Goal: Task Accomplishment & Management: Manage account settings

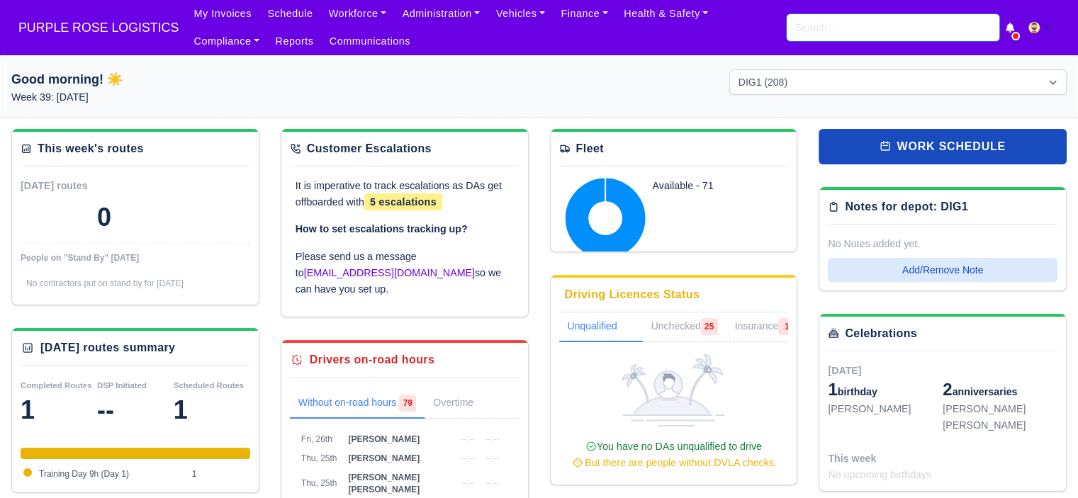
click at [827, 39] on input "search" at bounding box center [893, 27] width 213 height 27
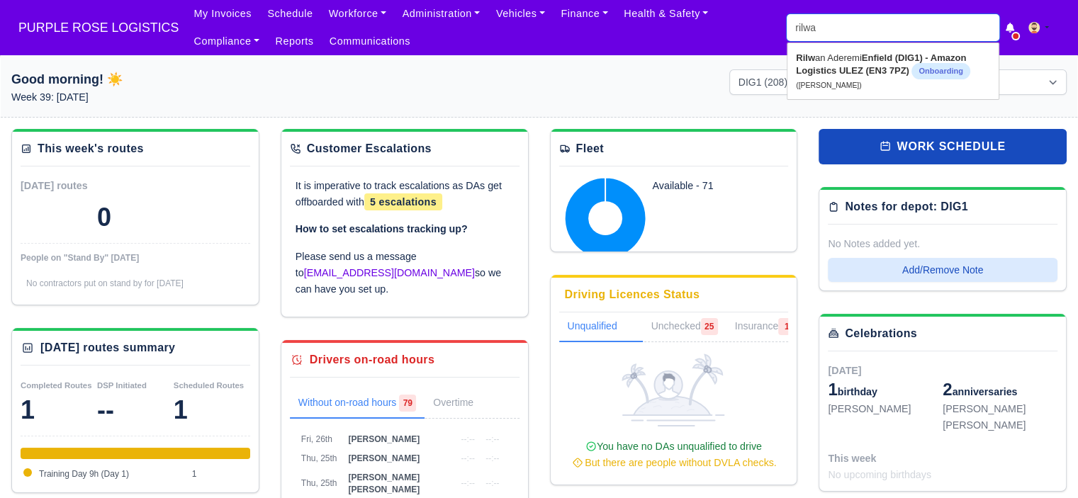
type input "rilwan"
type input "rilwan Aderemi"
click at [842, 69] on strong "Enfield (DIG1) - Amazon Logistics ULEZ (EN3 7PZ)" at bounding box center [880, 63] width 169 height 23
type input "[PERSON_NAME]"
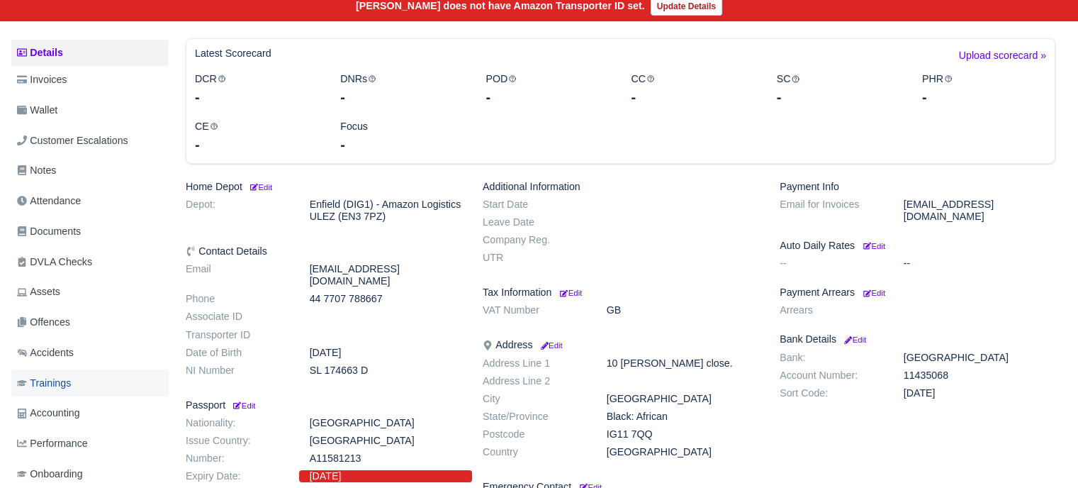
scroll to position [213, 0]
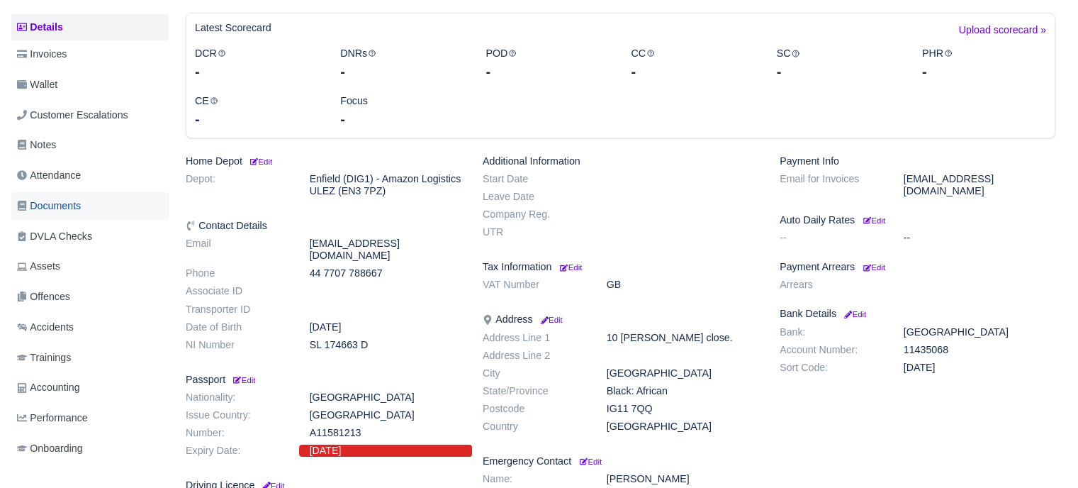
click at [79, 208] on span "Documents" at bounding box center [49, 206] width 64 height 16
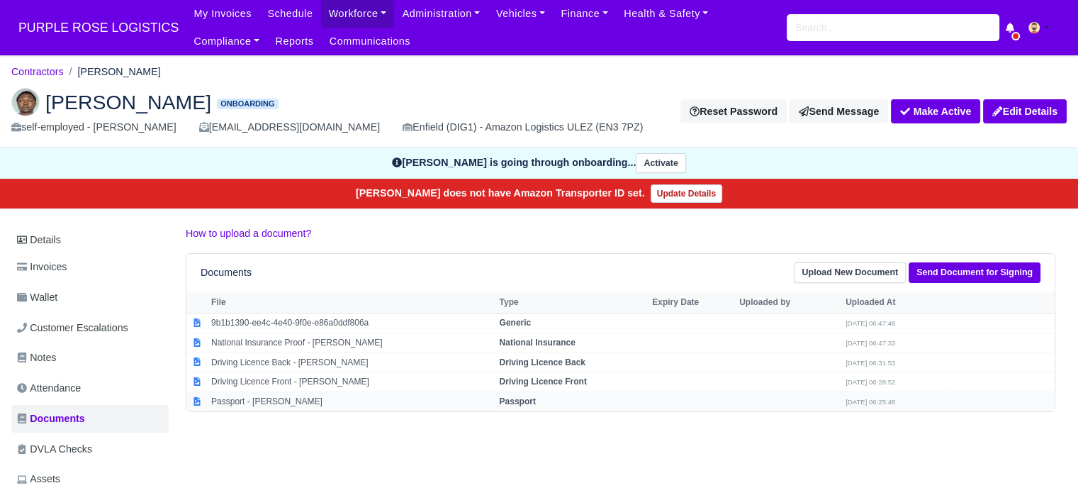
click at [515, 399] on strong "Passport" at bounding box center [517, 401] width 36 height 10
select select "passport"
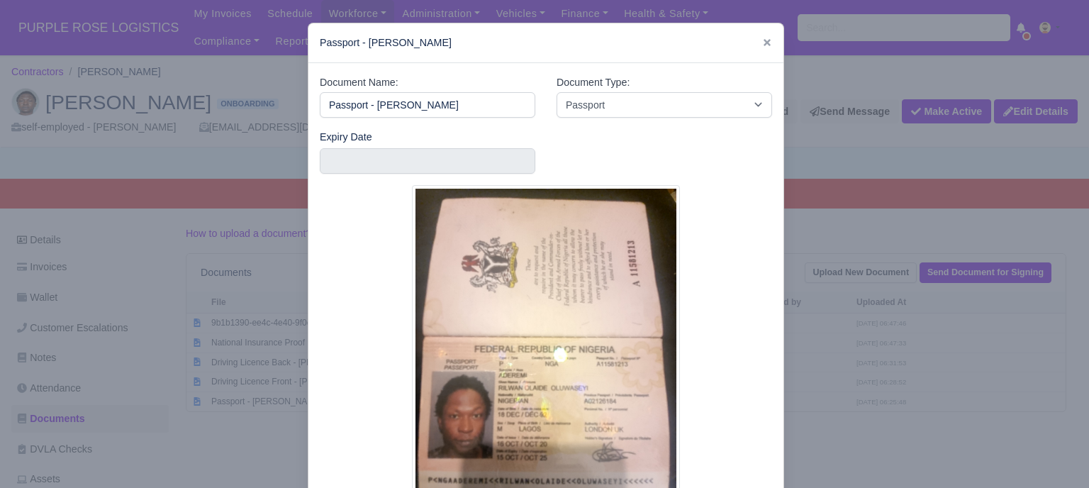
click at [868, 334] on div at bounding box center [544, 244] width 1089 height 488
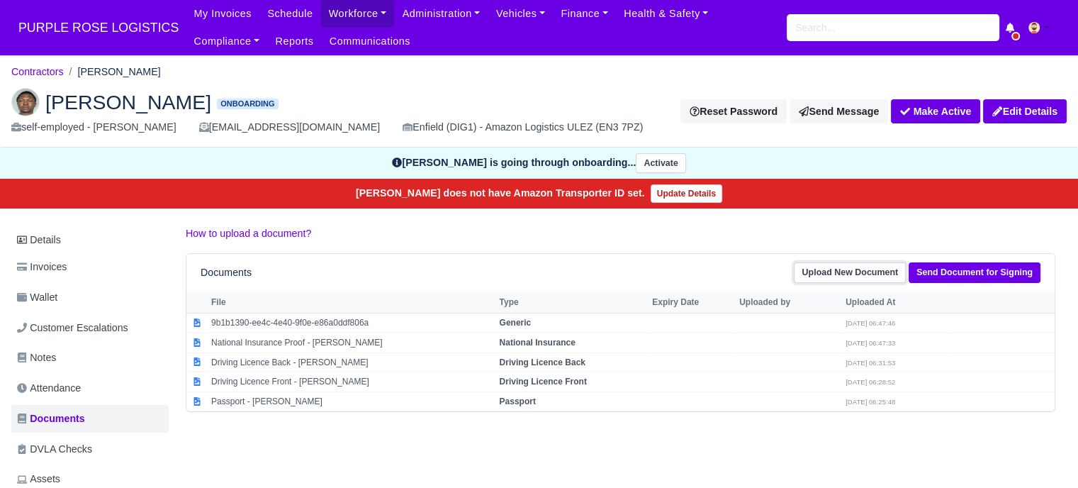
click at [850, 271] on link "Upload New Document" at bounding box center [850, 272] width 112 height 21
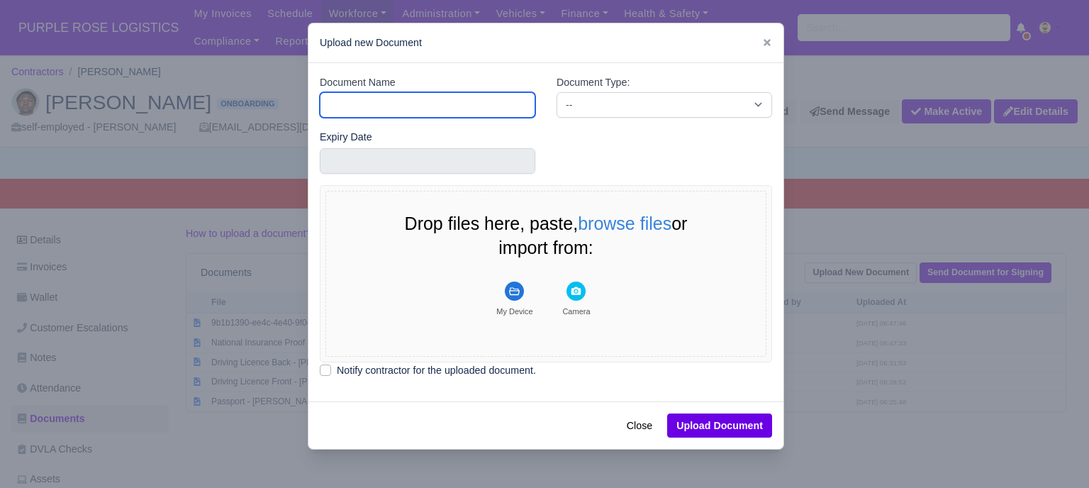
click at [379, 98] on input "Document Name" at bounding box center [427, 105] width 215 height 26
type input "RTW"
click at [592, 118] on div "Document Type: -- Accounting Engagement Letter Age Verification Confirmation Ba…" at bounding box center [664, 101] width 237 height 55
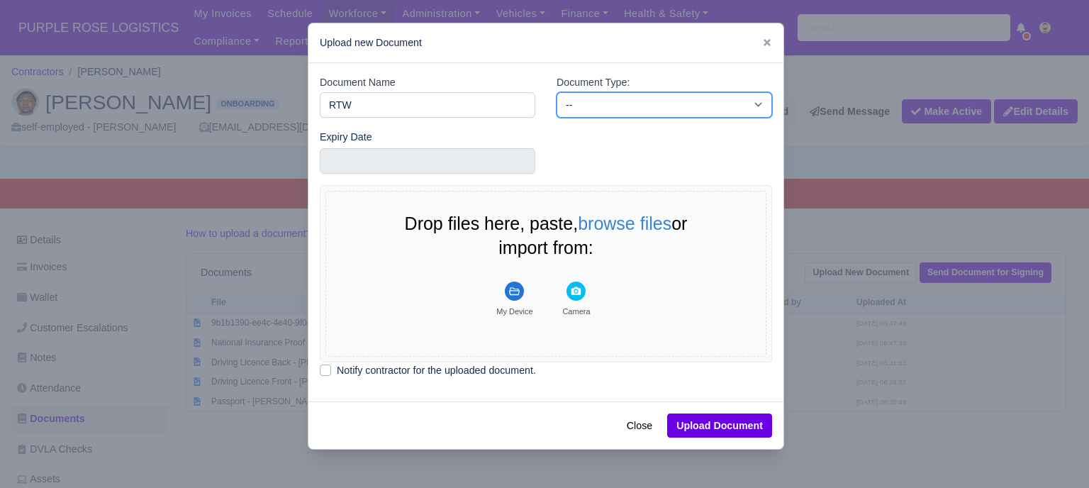
click at [595, 113] on select "-- Accounting Engagement Letter Age Verification Confirmation Background Check …" at bounding box center [663, 105] width 215 height 26
select select "right-to-work"
click at [556, 92] on select "-- Accounting Engagement Letter Age Verification Confirmation Background Check …" at bounding box center [663, 105] width 215 height 26
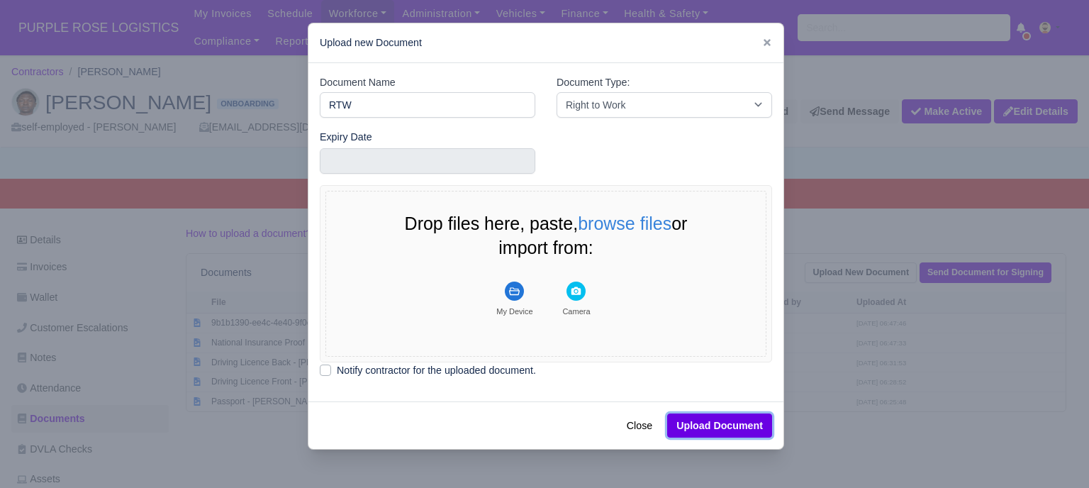
click at [736, 425] on button "Upload Document" at bounding box center [719, 425] width 105 height 24
select select "right-to-work"
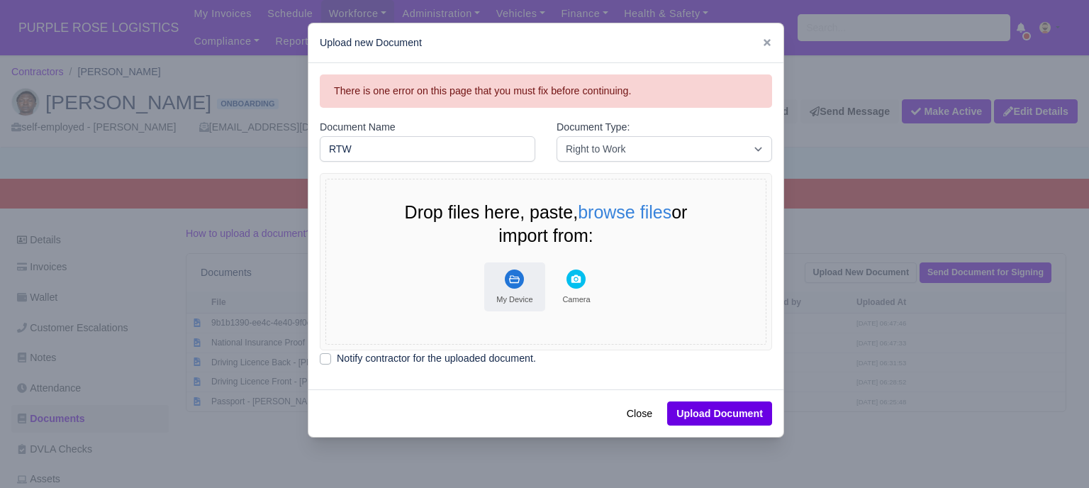
click at [520, 298] on div "My Device" at bounding box center [514, 299] width 36 height 10
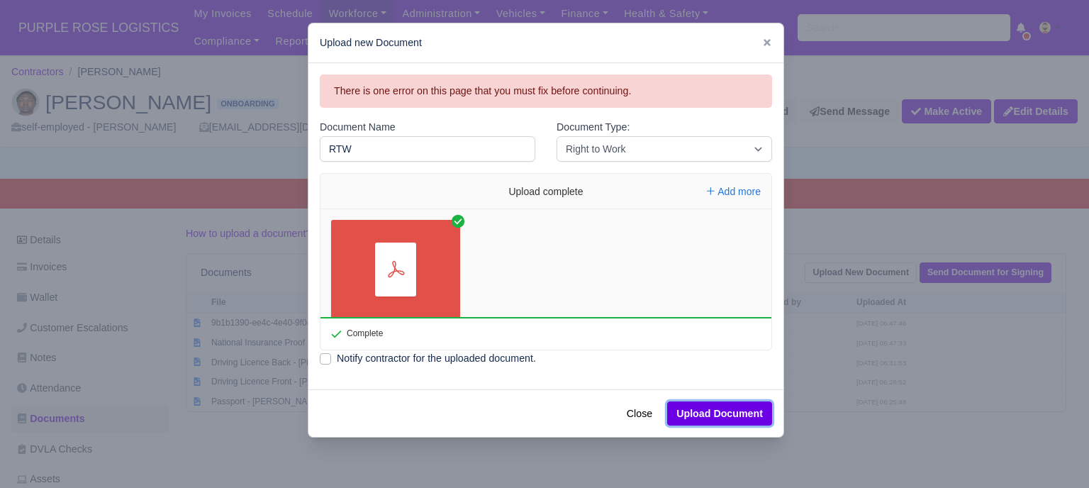
click at [726, 411] on button "Upload Document" at bounding box center [719, 413] width 105 height 24
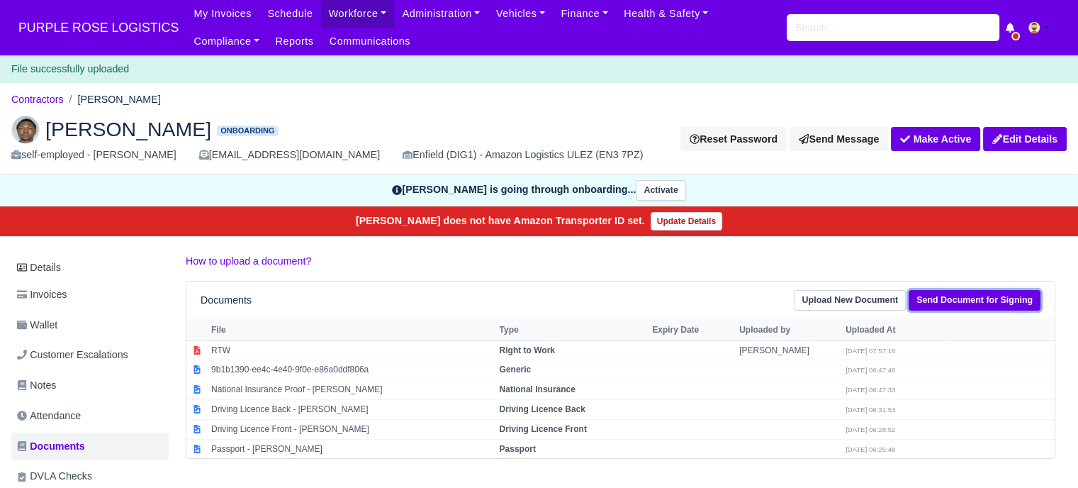
click at [957, 300] on link "Send Document for Signing" at bounding box center [975, 300] width 132 height 21
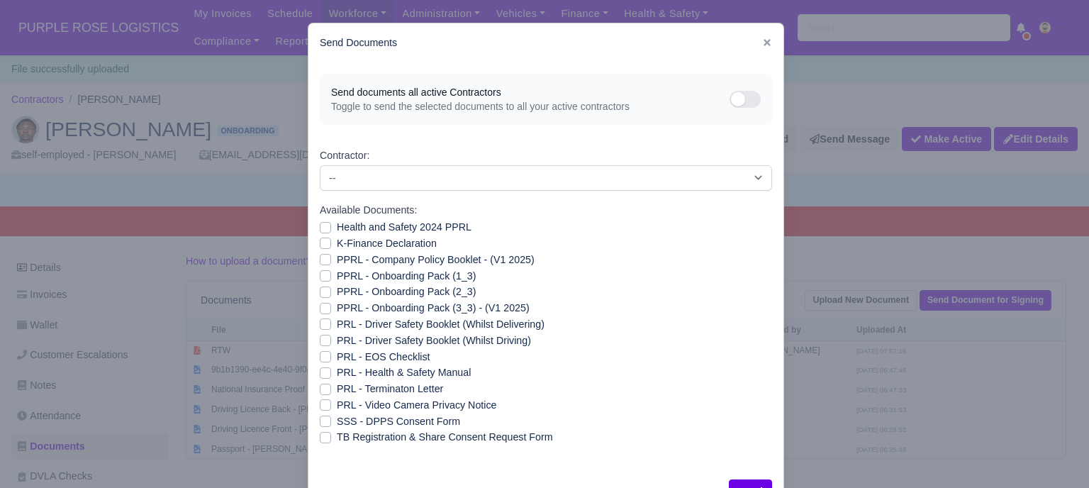
click at [337, 227] on label "Health and Safety 2024 PPRL" at bounding box center [404, 227] width 135 height 16
click at [331, 227] on input "Health and Safety 2024 PPRL" at bounding box center [325, 224] width 11 height 11
checkbox input "true"
click at [337, 247] on label "K-Finance Declaration" at bounding box center [387, 243] width 100 height 16
click at [331, 247] on input "K-Finance Declaration" at bounding box center [325, 240] width 11 height 11
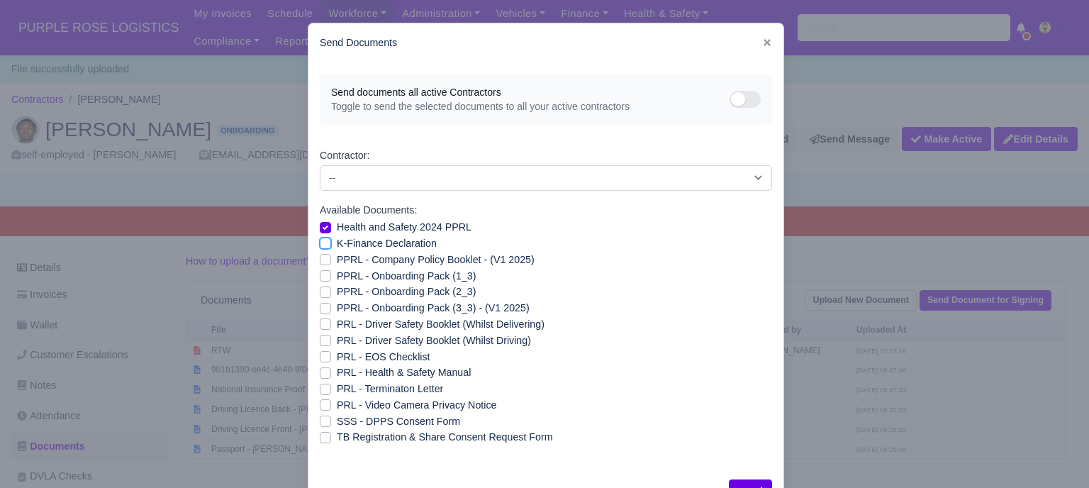
checkbox input "true"
click at [339, 257] on label "PPRL - Company Policy Booklet - (V1 2025)" at bounding box center [436, 260] width 198 height 16
click at [331, 257] on input "PPRL - Company Policy Booklet - (V1 2025)" at bounding box center [325, 257] width 11 height 11
checkbox input "true"
click at [340, 274] on label "PPRL - Onboarding Pack (1_3)" at bounding box center [406, 276] width 139 height 16
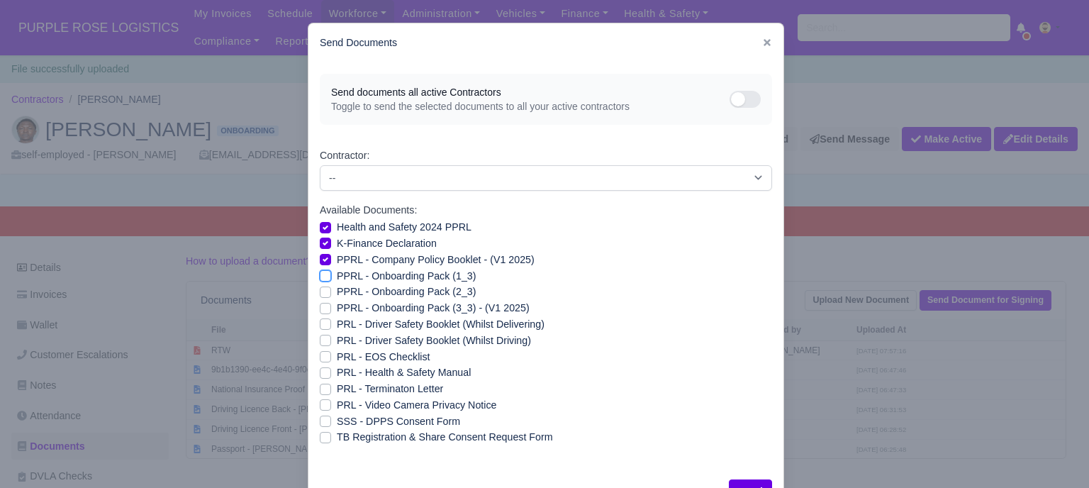
click at [331, 274] on input "PPRL - Onboarding Pack (1_3)" at bounding box center [325, 273] width 11 height 11
checkbox input "true"
click at [343, 289] on label "PPRL - Onboarding Pack (2_3)" at bounding box center [406, 292] width 139 height 16
click at [331, 289] on input "PPRL - Onboarding Pack (2_3)" at bounding box center [325, 289] width 11 height 11
checkbox input "true"
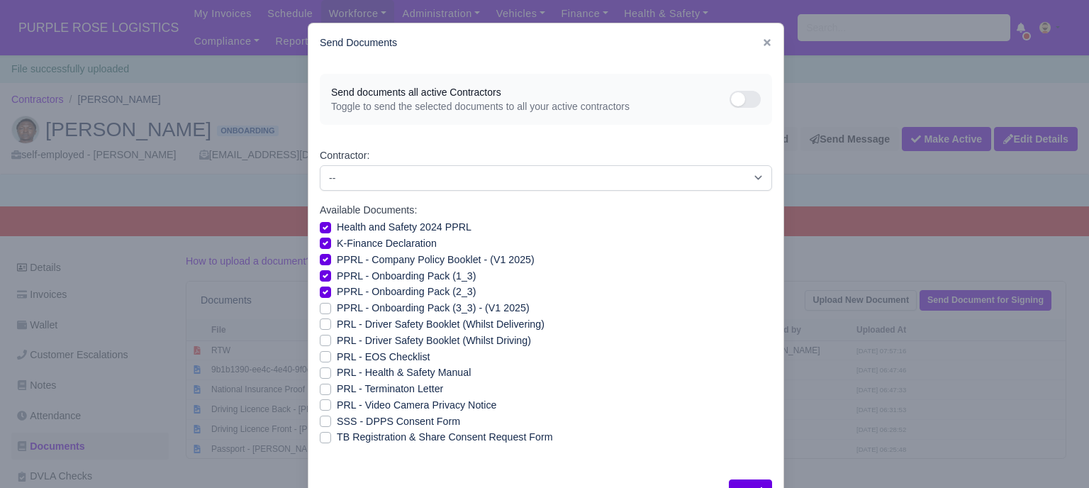
click at [346, 304] on label "PPRL - Onboarding Pack (3_3) - (V1 2025)" at bounding box center [433, 308] width 193 height 16
click at [331, 304] on input "PPRL - Onboarding Pack (3_3) - (V1 2025)" at bounding box center [325, 305] width 11 height 11
checkbox input "true"
click at [393, 372] on label "PRL - Health & Safety Manual" at bounding box center [404, 372] width 134 height 16
click at [331, 372] on input "PRL - Health & Safety Manual" at bounding box center [325, 369] width 11 height 11
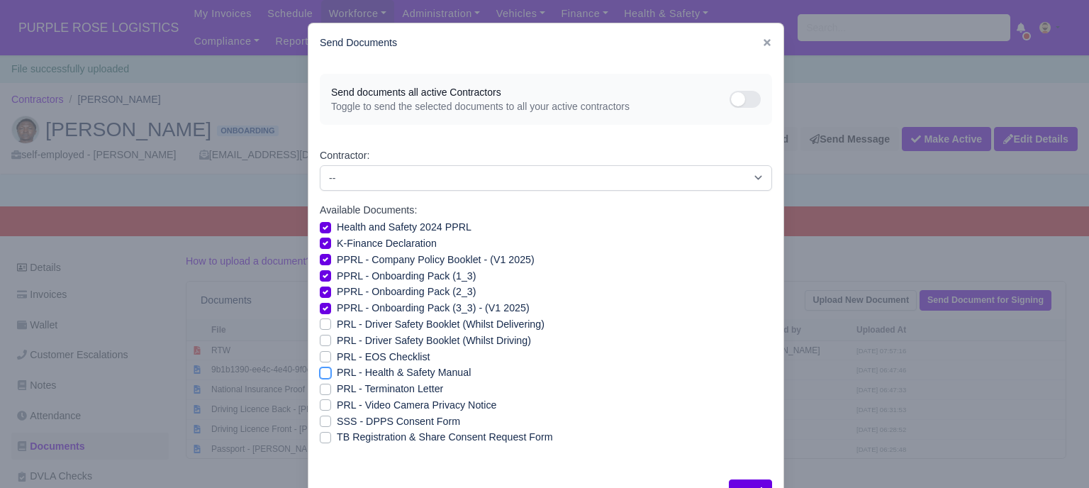
checkbox input "true"
click at [396, 404] on label "PRL - Video Camera Privacy Notice" at bounding box center [416, 405] width 159 height 16
click at [331, 404] on input "PRL - Video Camera Privacy Notice" at bounding box center [325, 402] width 11 height 11
checkbox input "true"
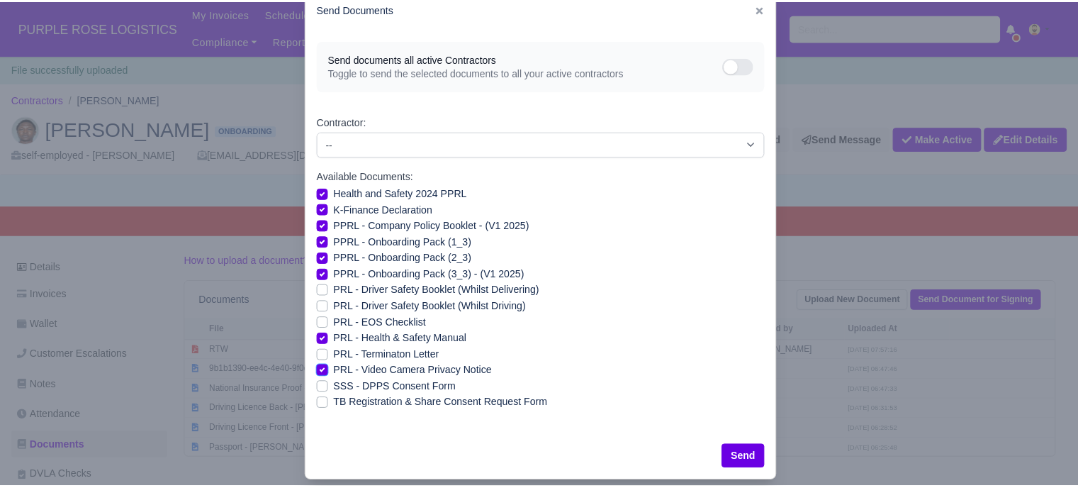
scroll to position [51, 0]
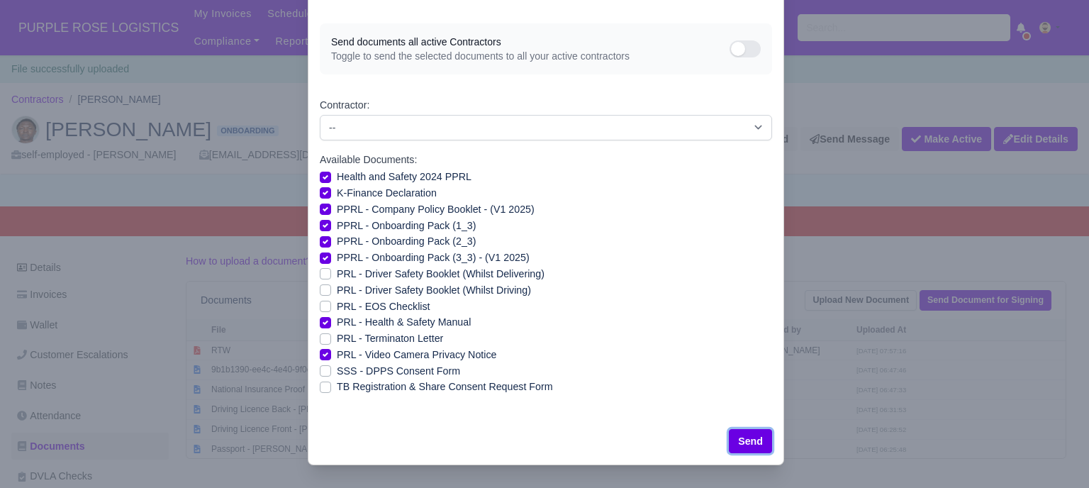
click at [764, 443] on button "Send" at bounding box center [750, 441] width 43 height 24
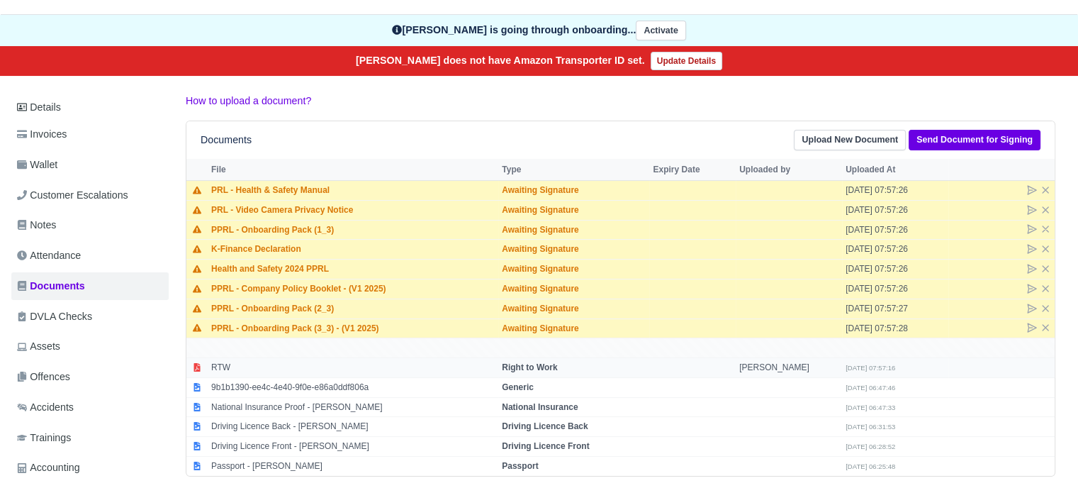
scroll to position [142, 0]
